Goal: Complete application form

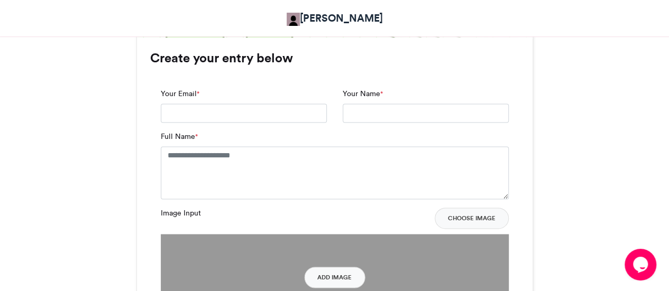
scroll to position [709, 0]
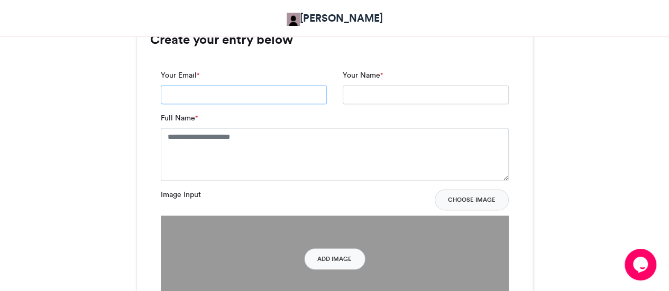
click at [288, 93] on input "Your Email *" at bounding box center [244, 94] width 166 height 19
type input "**********"
click at [263, 146] on textarea "Full Name *" at bounding box center [335, 154] width 348 height 53
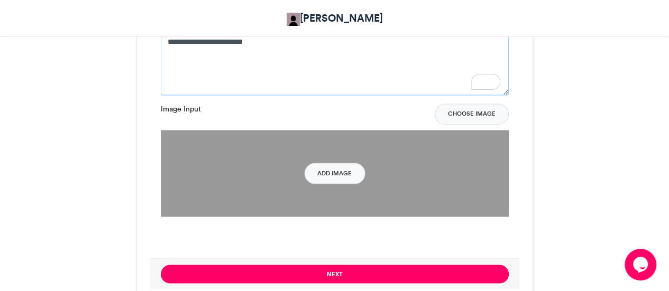
scroll to position [812, 0]
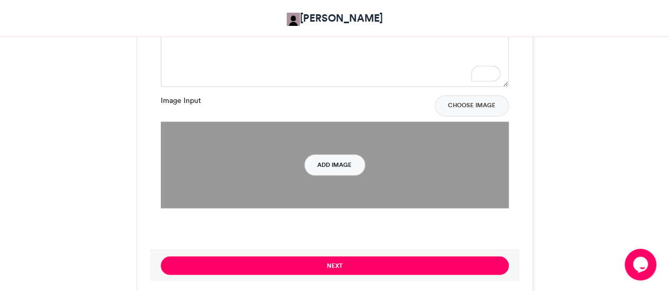
click at [340, 163] on button "Add Image" at bounding box center [334, 164] width 61 height 21
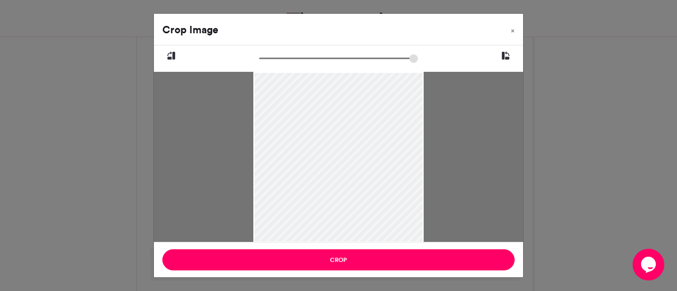
drag, startPoint x: 349, startPoint y: 146, endPoint x: 322, endPoint y: 199, distance: 59.4
click at [322, 199] on div at bounding box center [338, 210] width 170 height 323
click at [319, 196] on div at bounding box center [338, 206] width 170 height 323
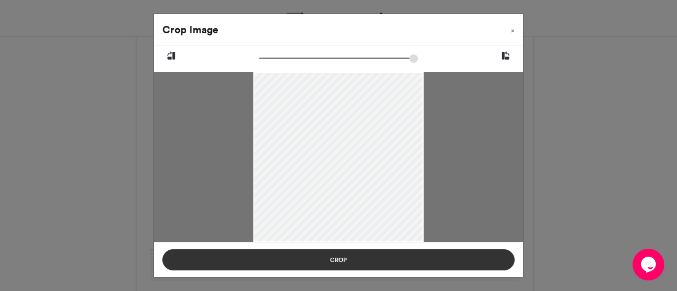
click at [337, 259] on button "Crop" at bounding box center [338, 260] width 352 height 21
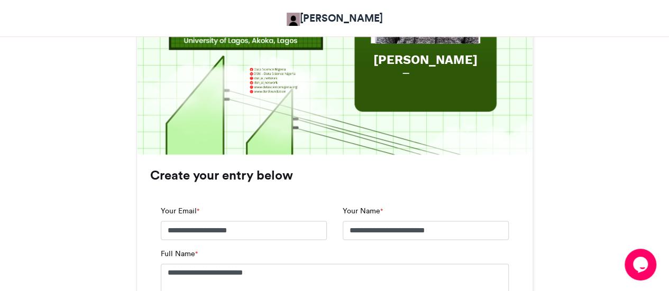
scroll to position [595, 0]
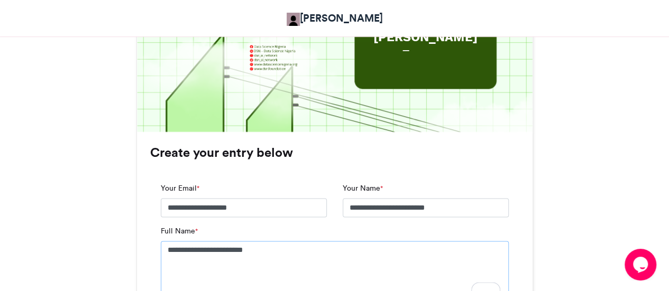
click at [233, 249] on textarea "**********" at bounding box center [335, 272] width 348 height 62
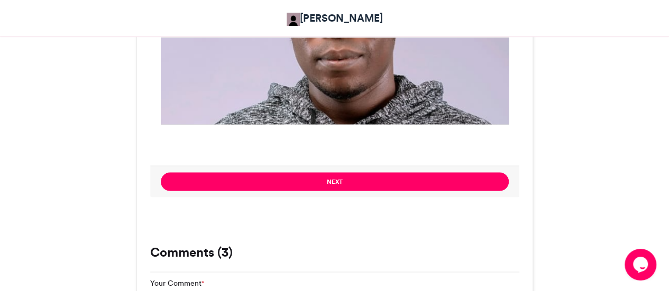
scroll to position [901, 0]
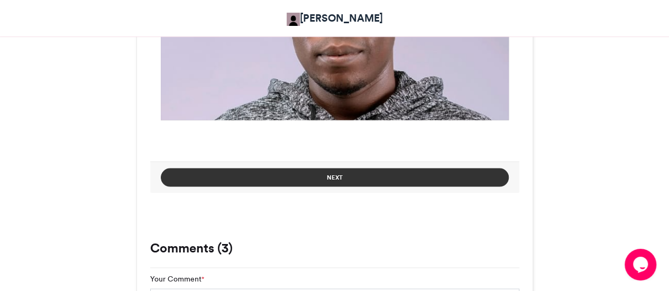
type textarea "**********"
click at [346, 175] on button "Next" at bounding box center [335, 177] width 348 height 19
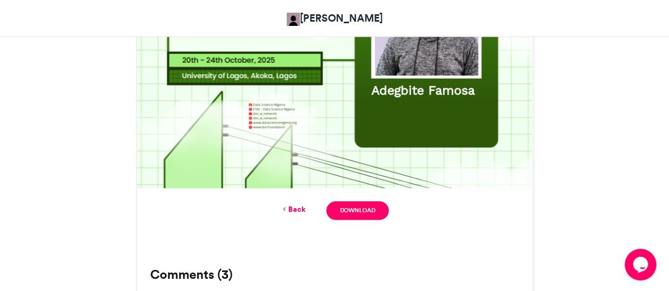
scroll to position [542, 0]
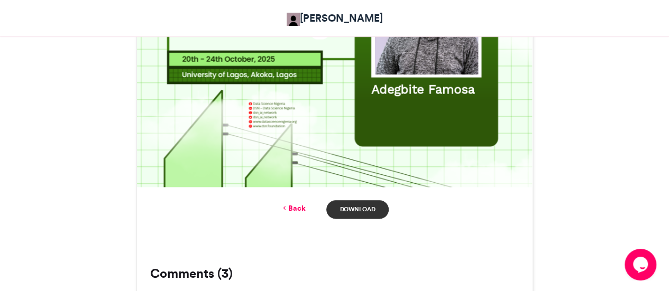
click at [359, 207] on link "Download" at bounding box center [357, 209] width 62 height 19
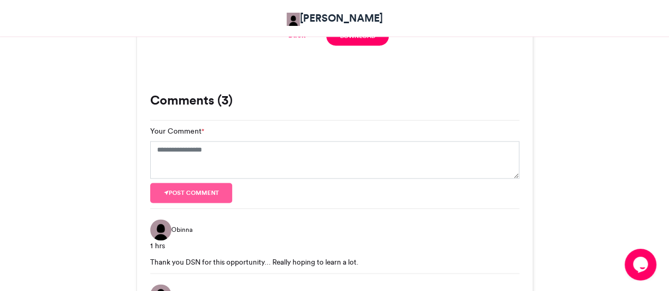
scroll to position [742, 0]
